Goal: Information Seeking & Learning: Find specific fact

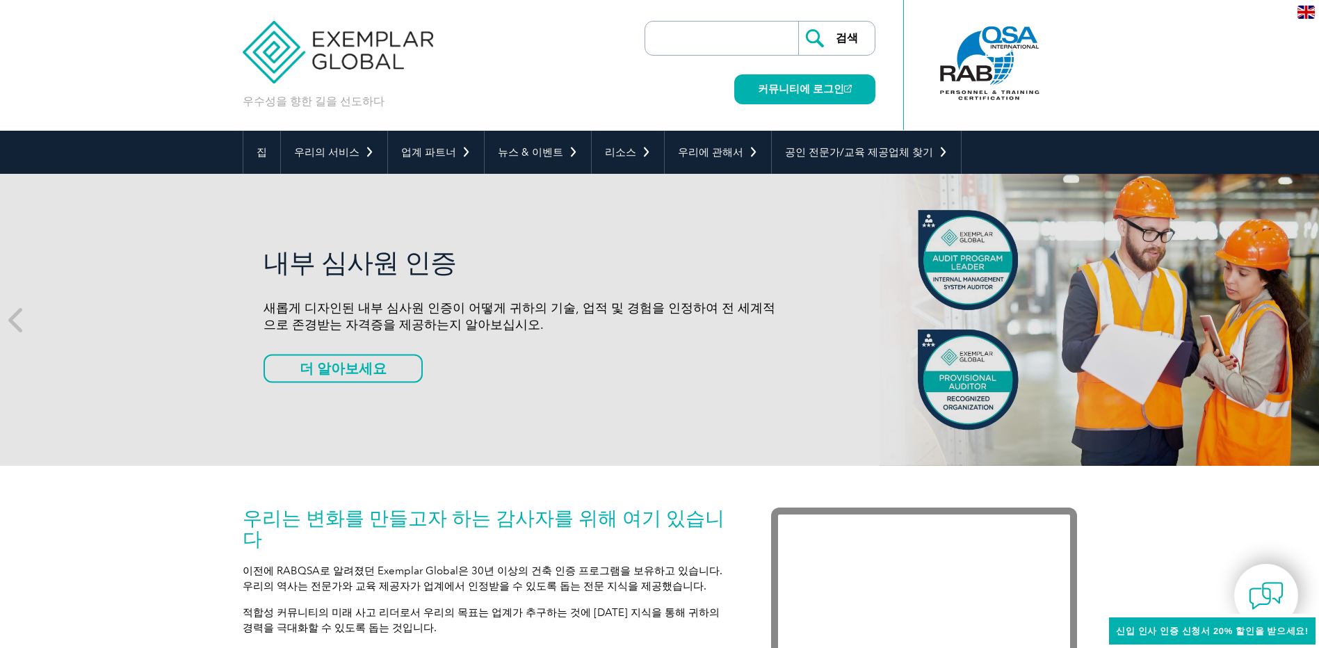
click at [710, 16] on div "검색 커뮤니티에 로그인" at bounding box center [759, 65] width 231 height 131
click at [712, 26] on input "search" at bounding box center [725, 38] width 146 height 33
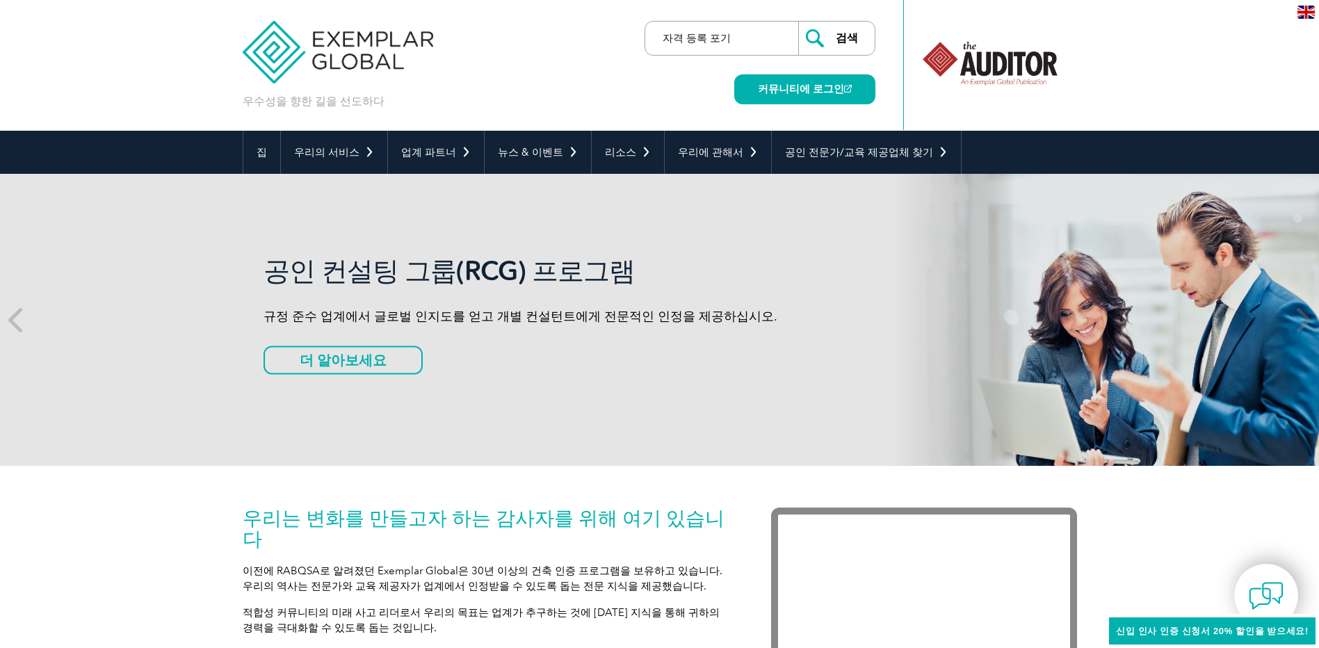
type input "자격 등록 포기"
click at [798, 22] on input "검색" at bounding box center [836, 38] width 76 height 33
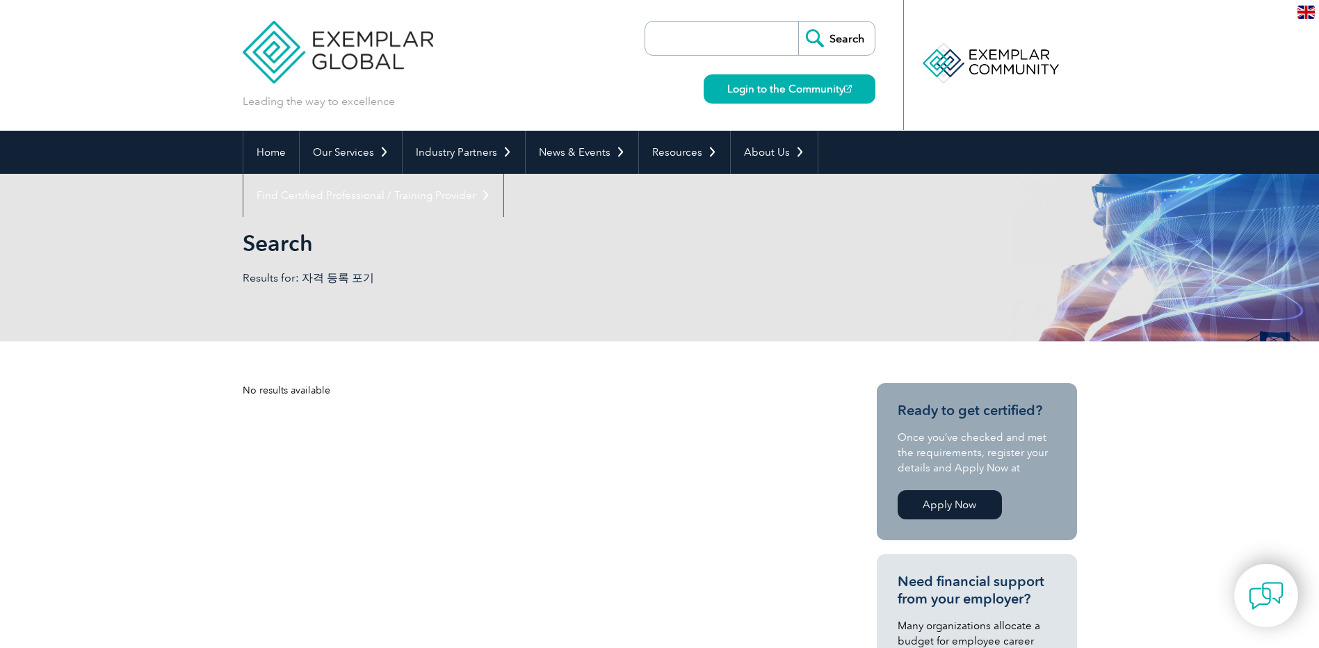
click at [756, 38] on input "search" at bounding box center [725, 38] width 146 height 33
paste input "abandonment of qualification registration"
type input "abandonment of qualification registration"
click at [833, 29] on input "Search" at bounding box center [836, 38] width 76 height 33
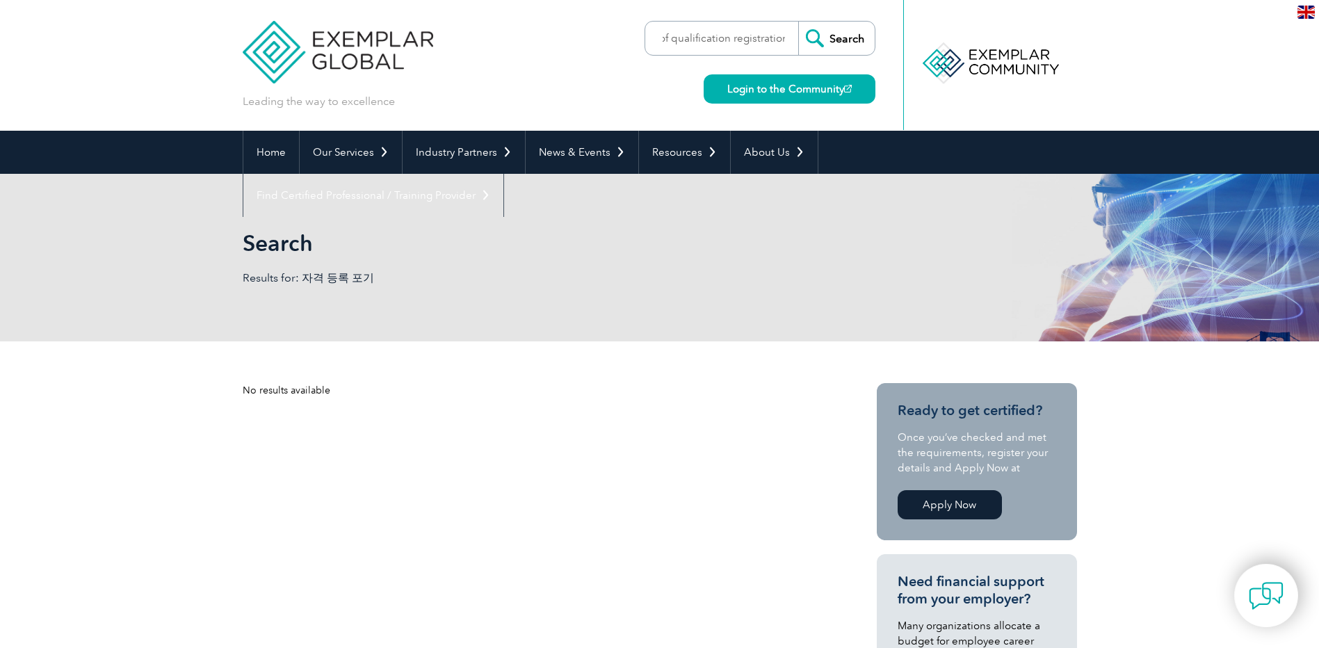
scroll to position [0, 0]
